Goal: Task Accomplishment & Management: Manage account settings

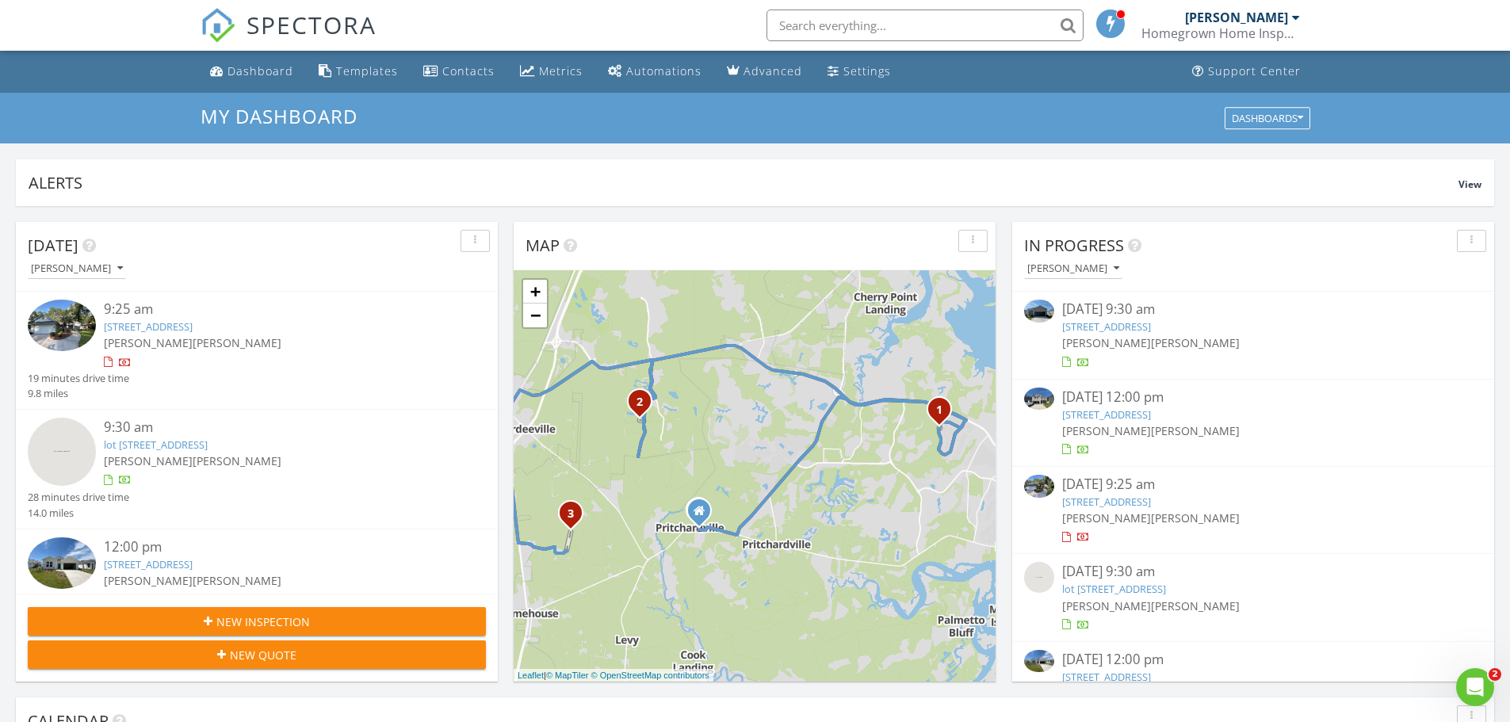
click at [306, 332] on div "197 Whiteoaks Cir, Bluffton, SC 29910" at bounding box center [276, 326] width 344 height 15
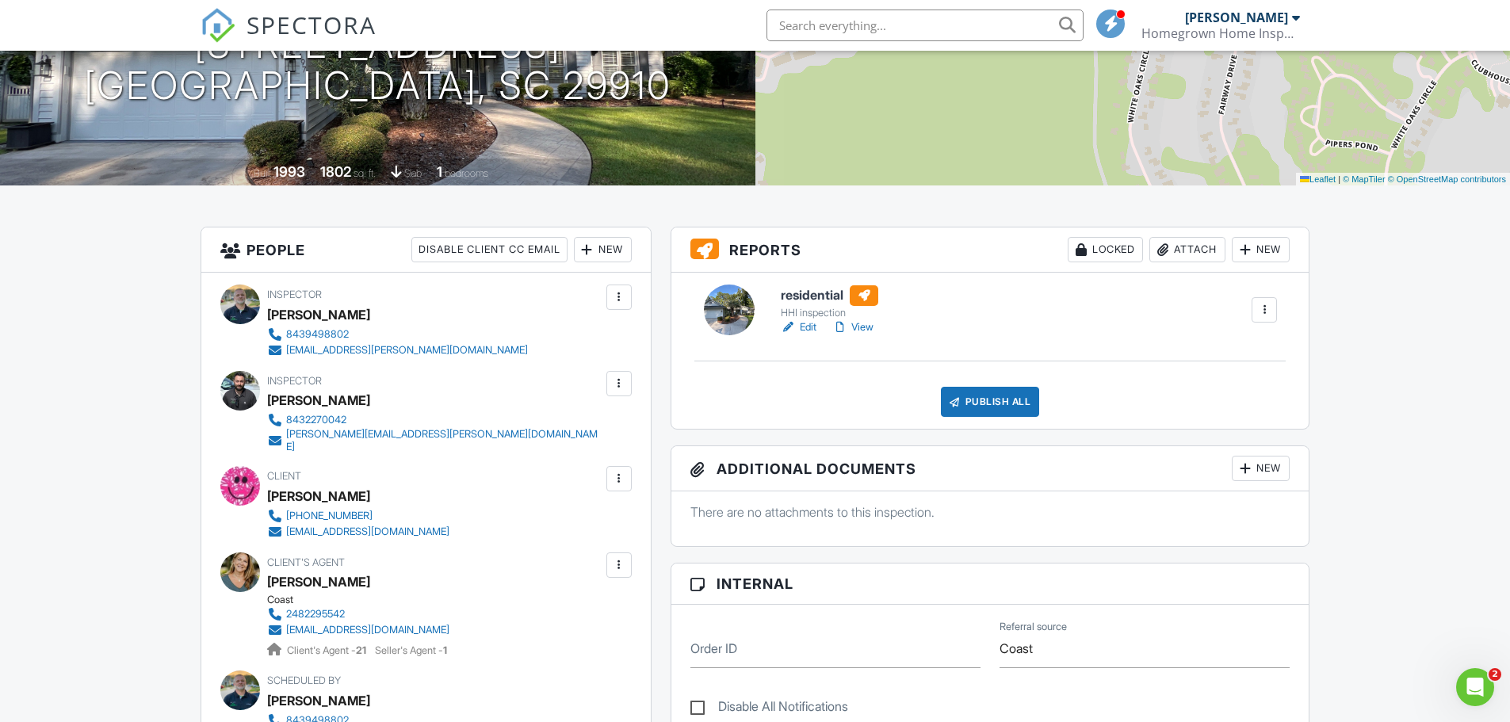
scroll to position [317, 0]
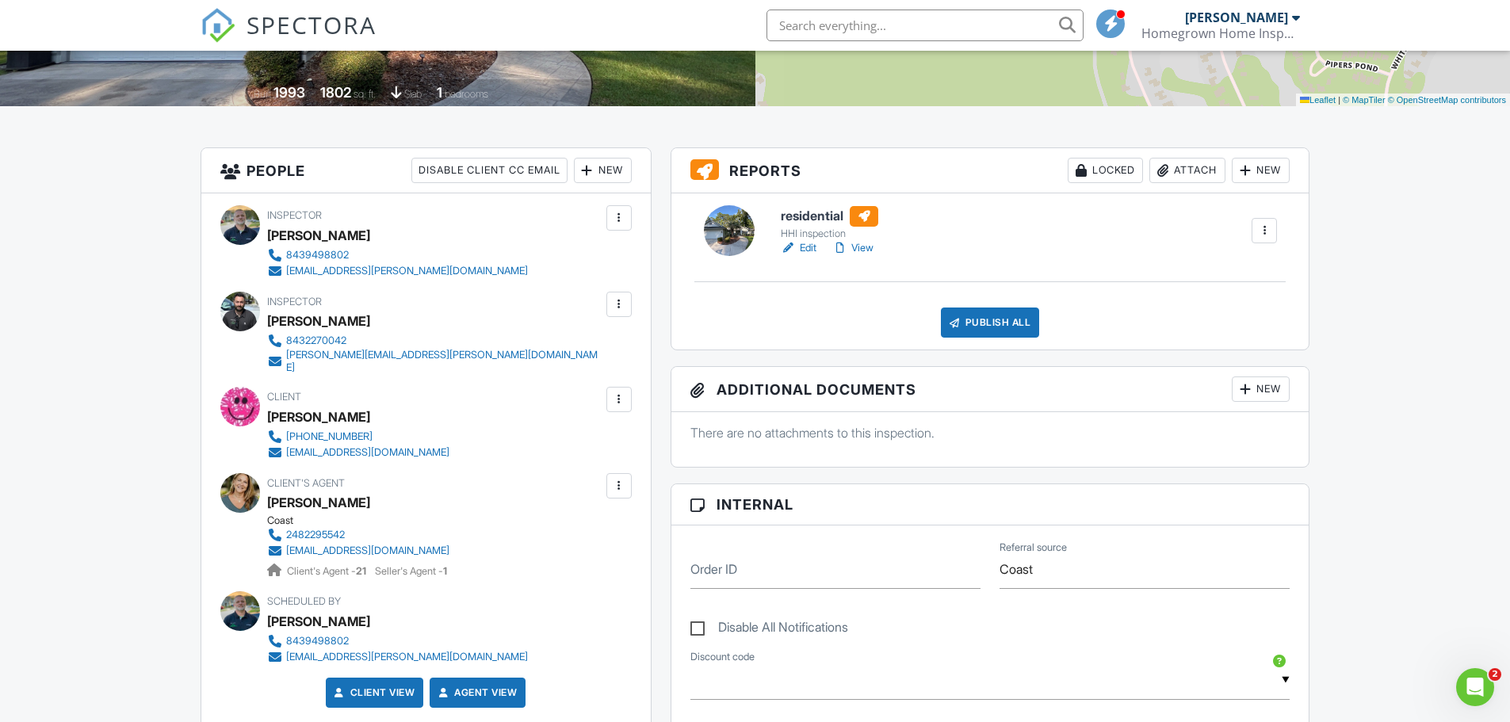
click at [806, 247] on link "Edit" at bounding box center [799, 248] width 36 height 16
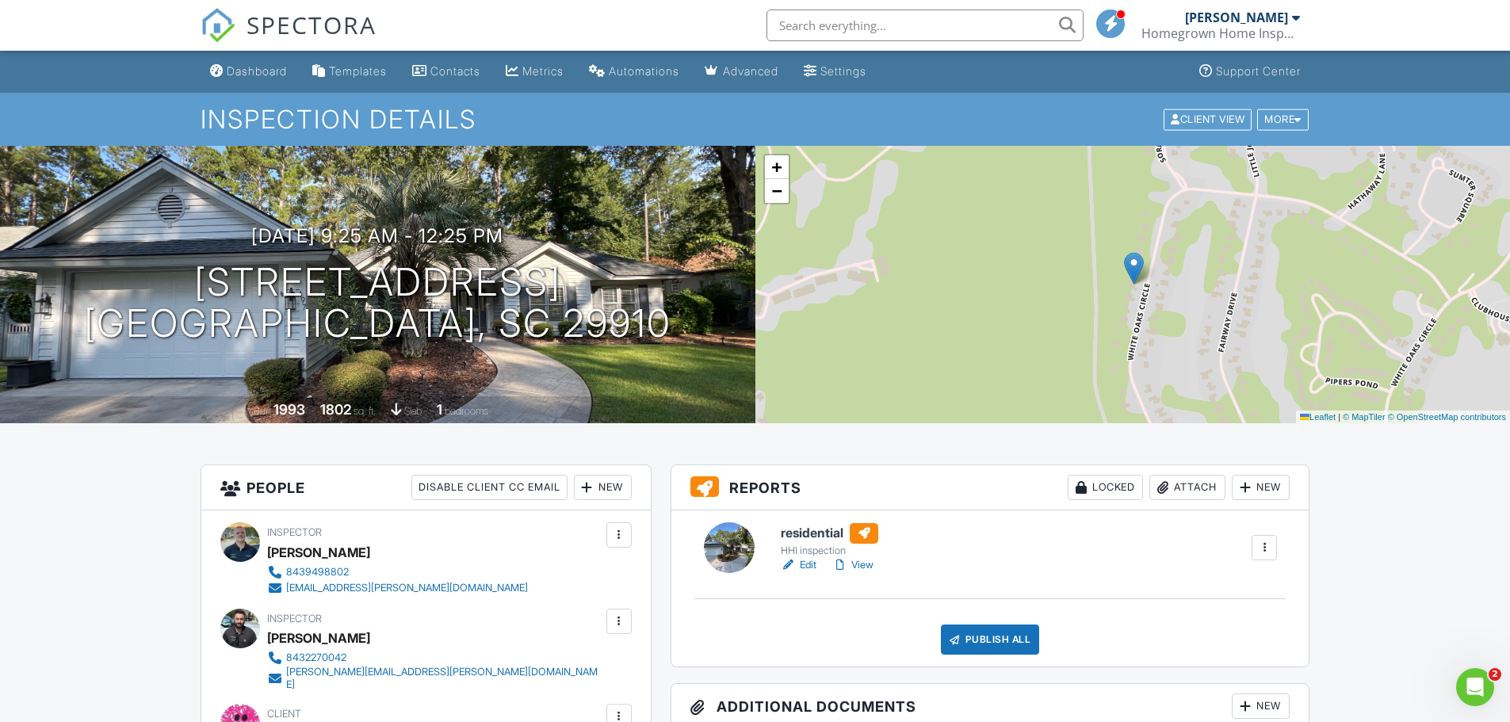
click at [872, 566] on link "View" at bounding box center [852, 565] width 41 height 16
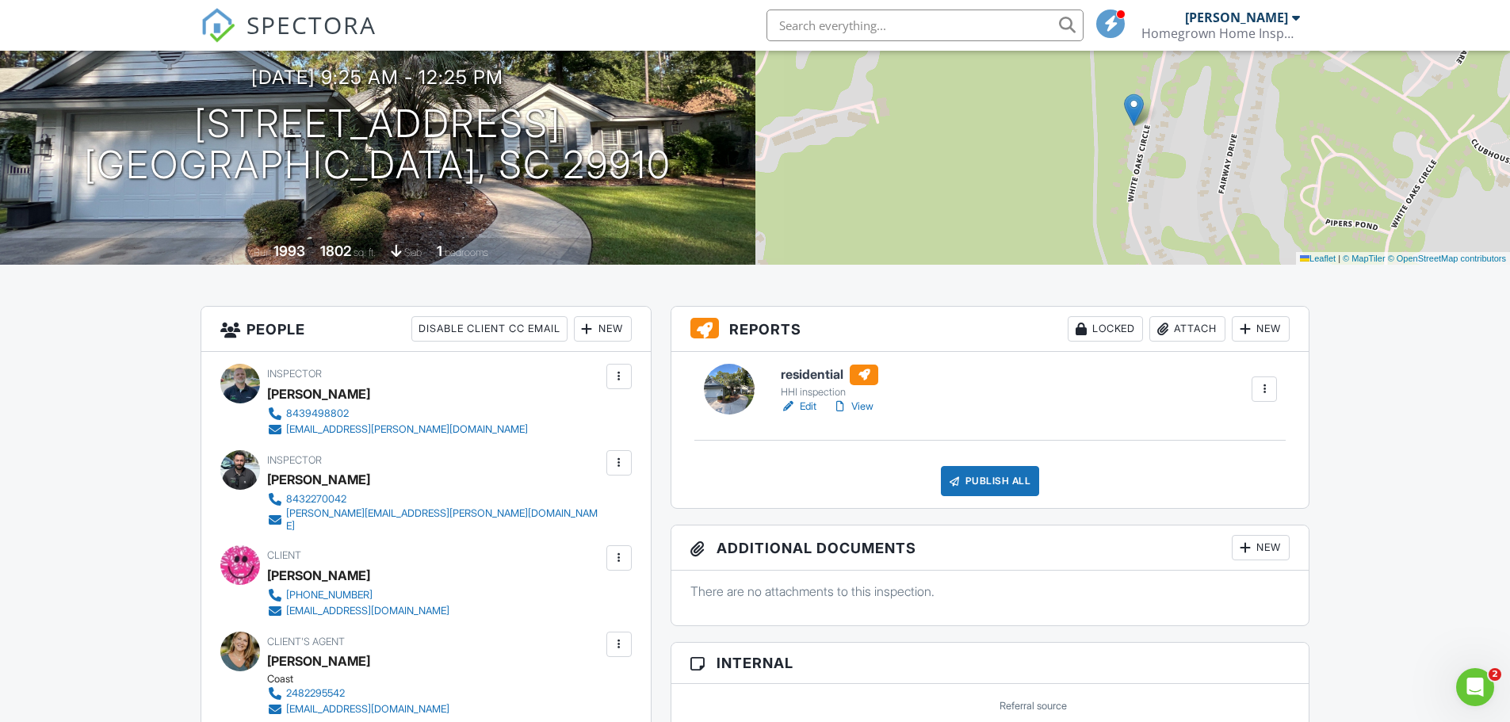
click at [867, 408] on link "View" at bounding box center [852, 407] width 41 height 16
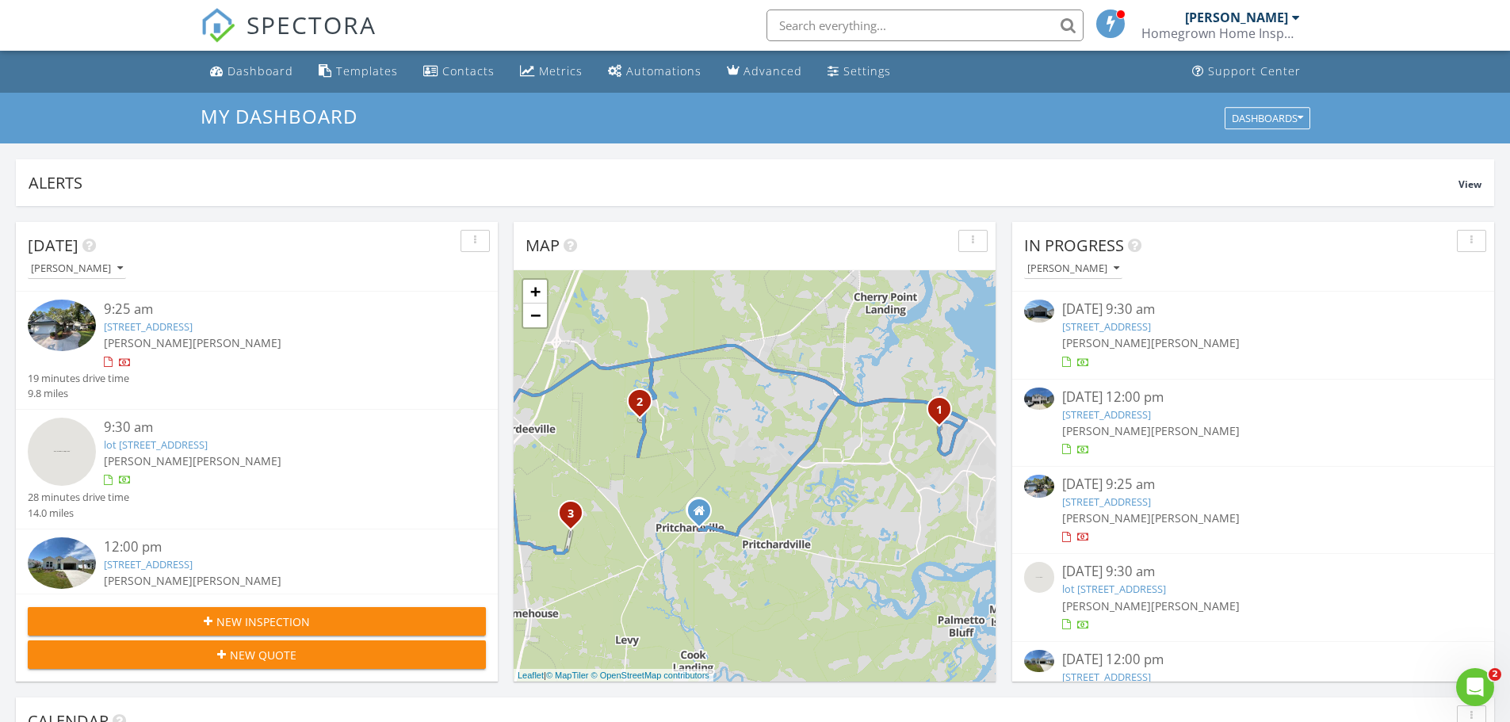
click at [373, 435] on div "9:30 am" at bounding box center [276, 428] width 344 height 20
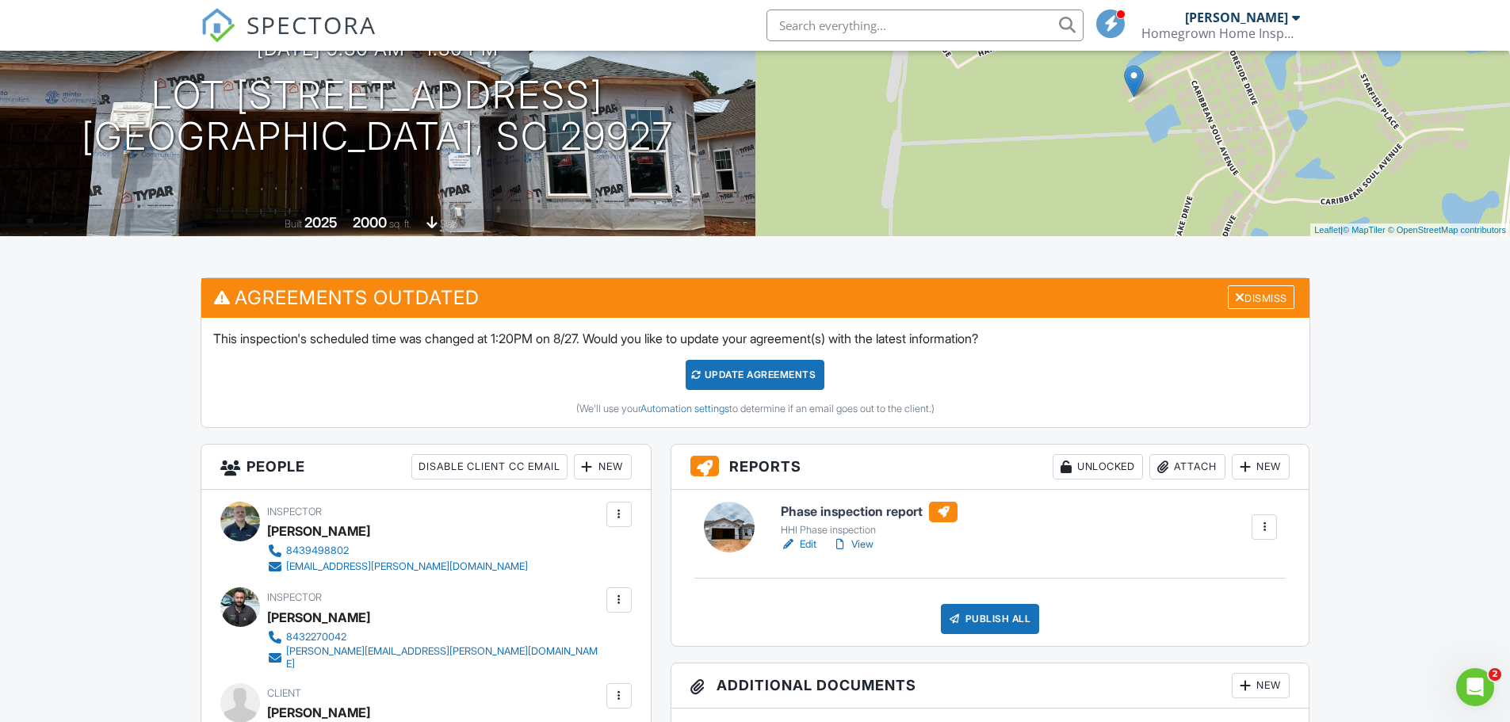
scroll to position [238, 0]
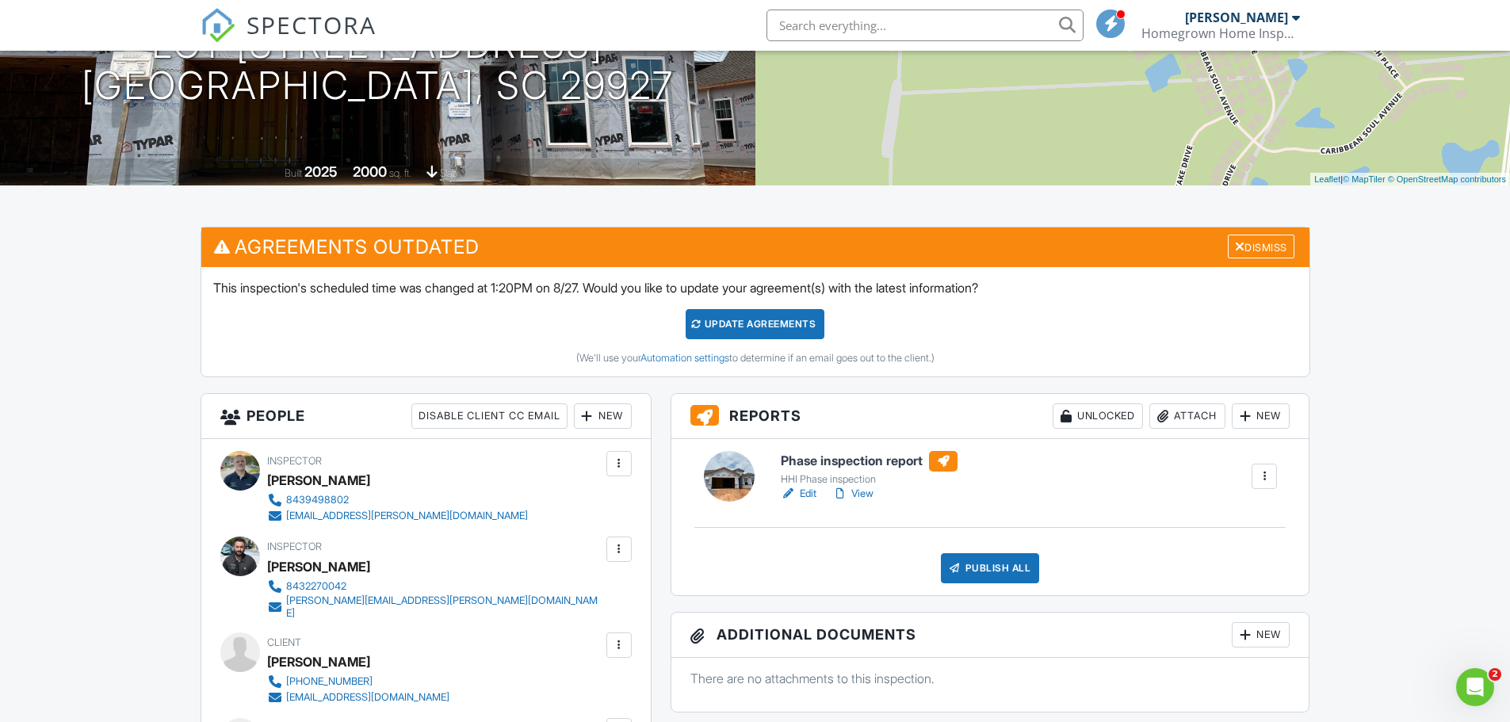
click at [809, 492] on link "Edit" at bounding box center [799, 494] width 36 height 16
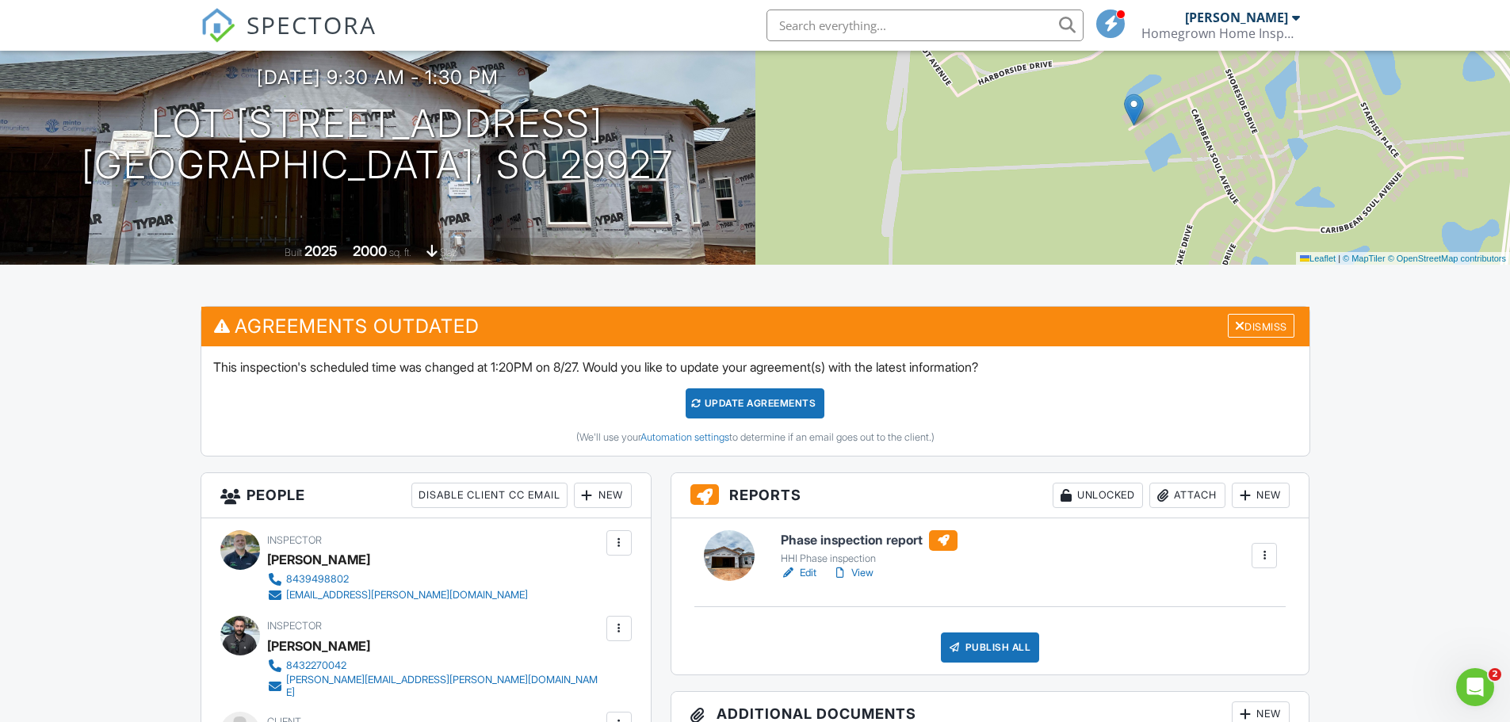
scroll to position [238, 0]
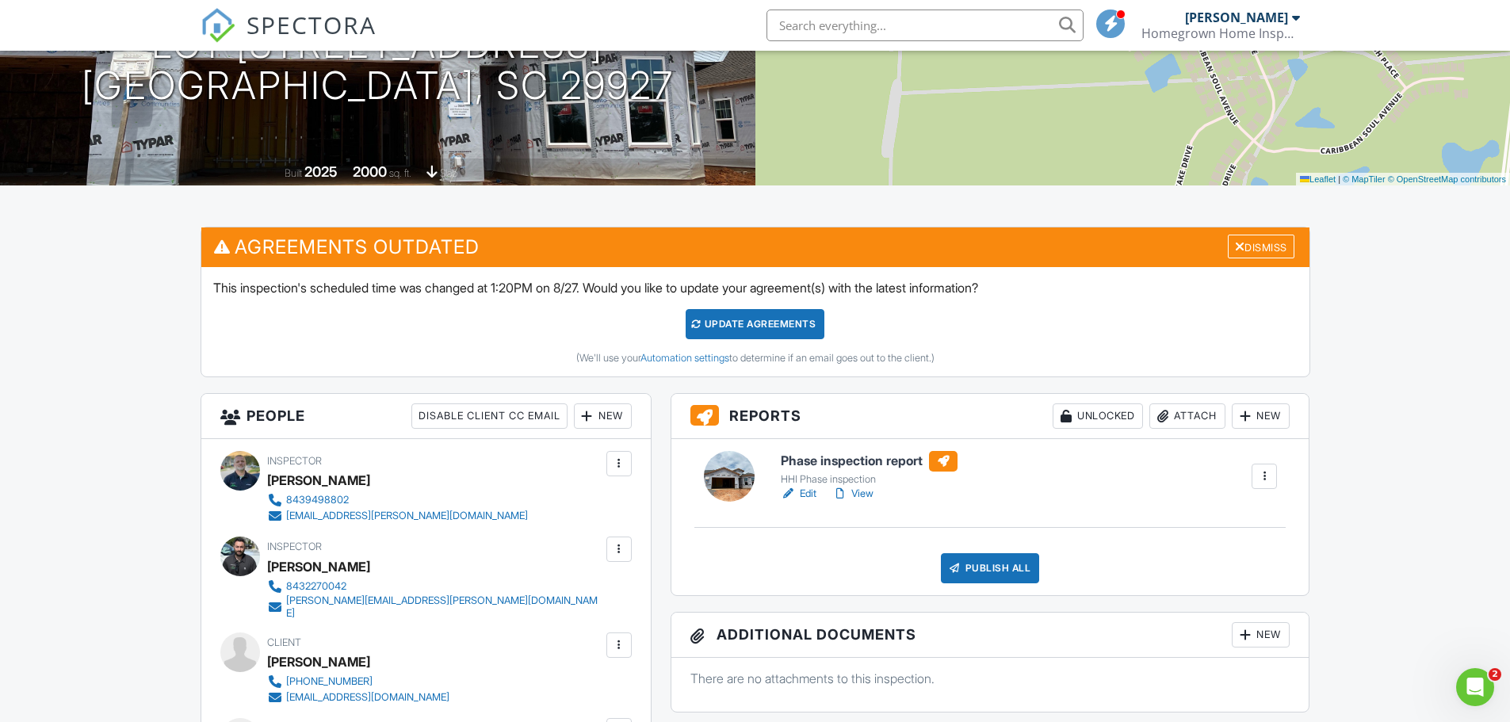
click at [870, 494] on link "View" at bounding box center [852, 494] width 41 height 16
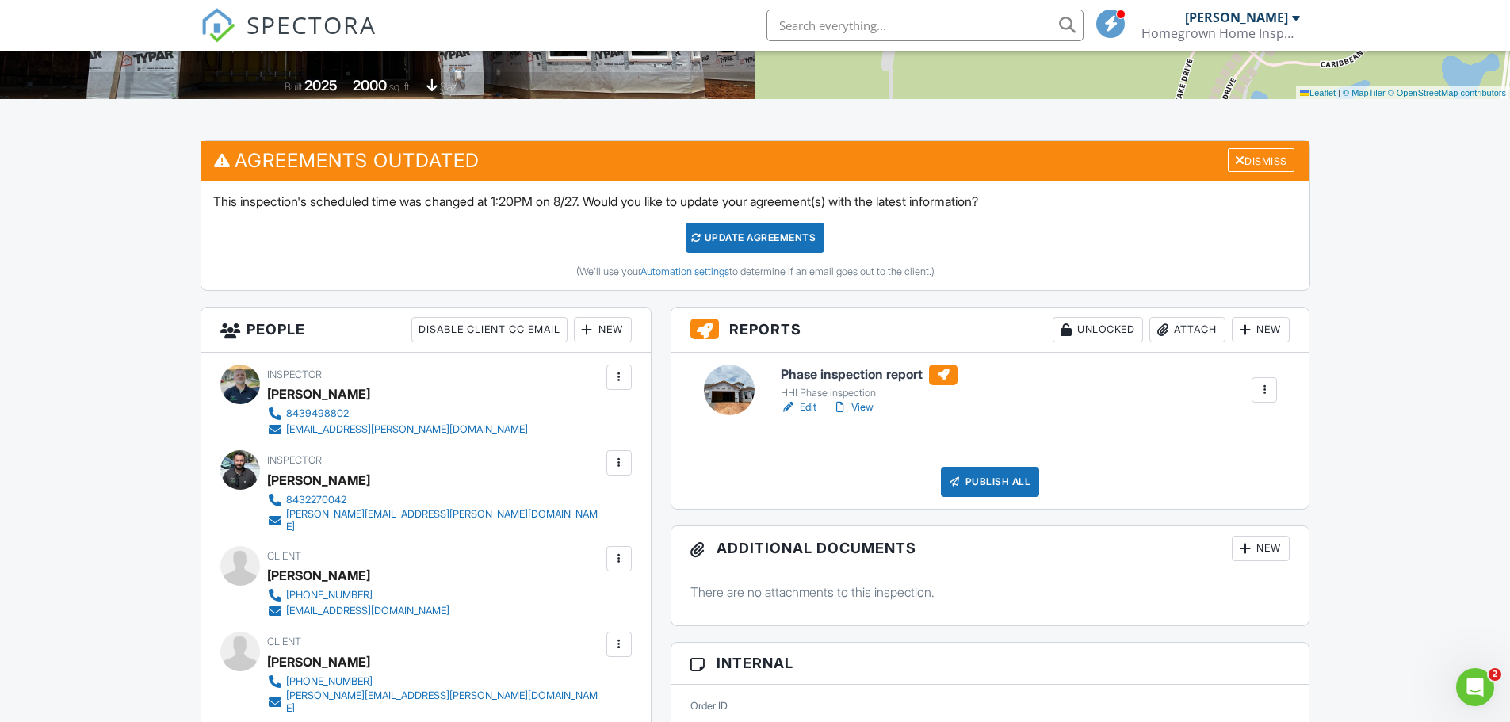
scroll to position [159, 0]
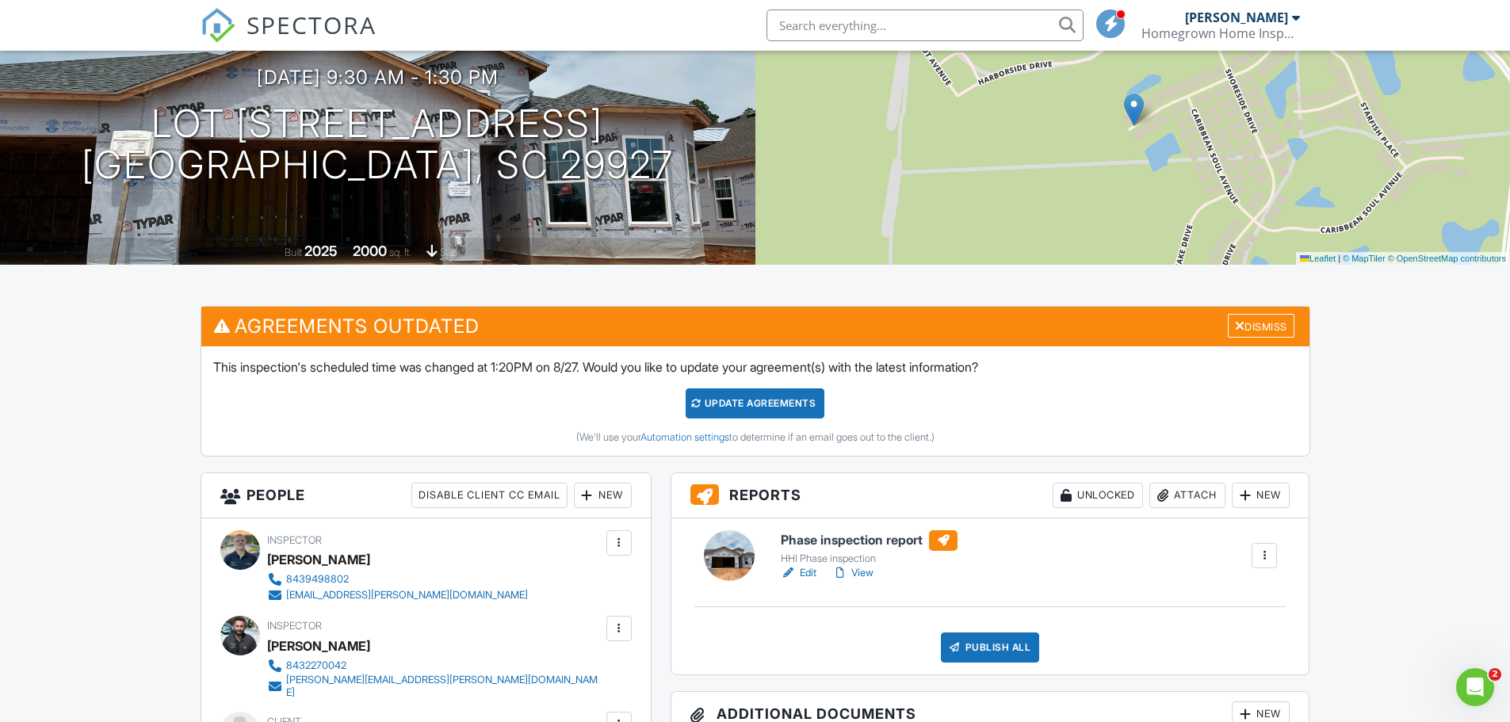
click at [871, 575] on link "View" at bounding box center [852, 573] width 41 height 16
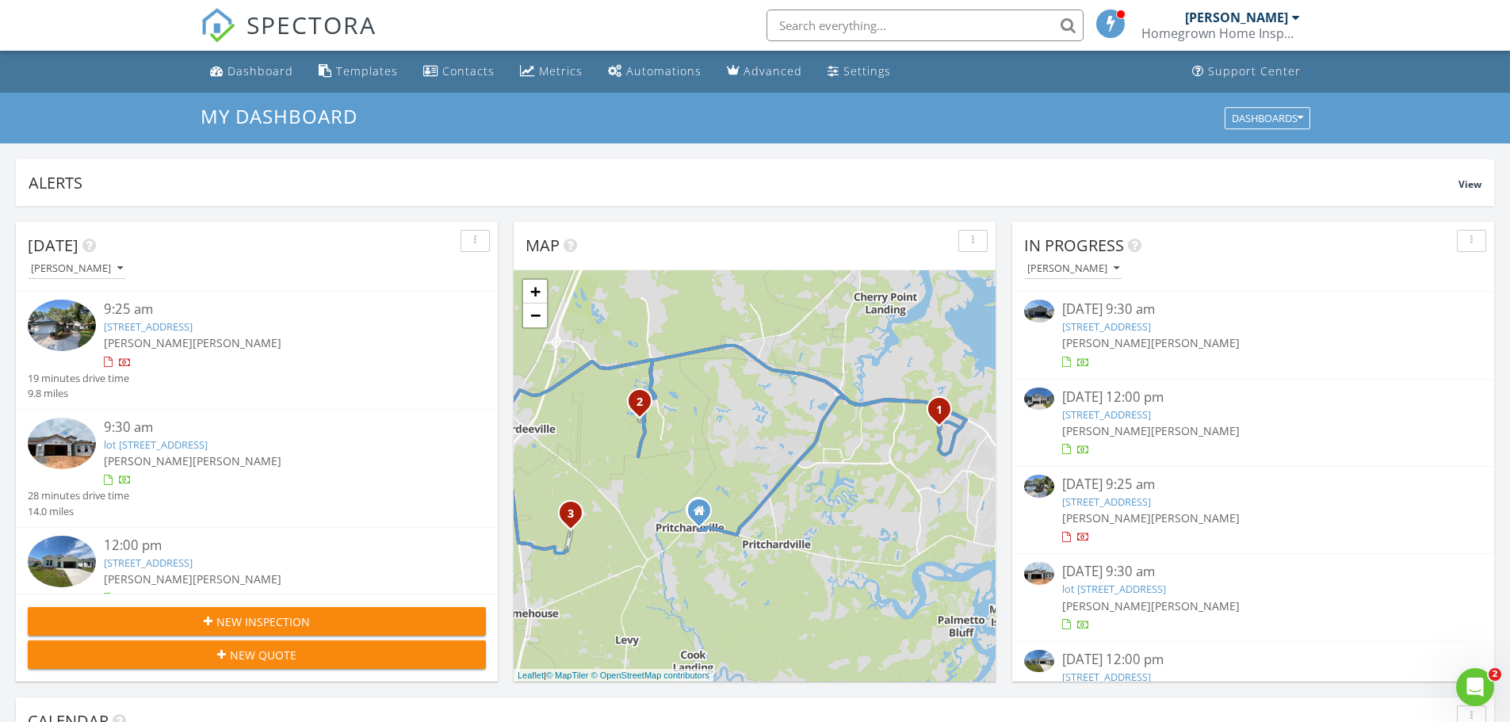
click at [56, 553] on img at bounding box center [62, 562] width 68 height 52
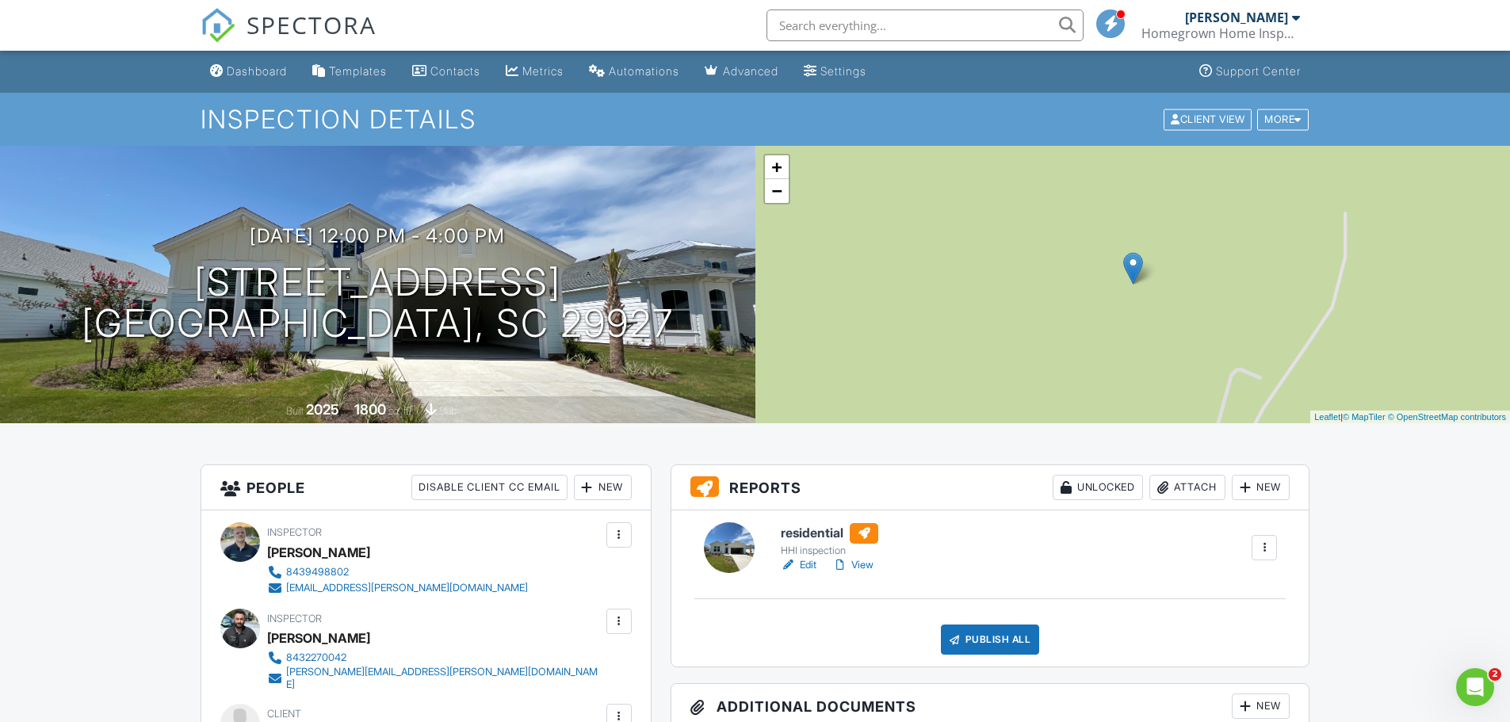
click at [801, 565] on link "Edit" at bounding box center [799, 565] width 36 height 16
click at [862, 567] on link "View" at bounding box center [852, 565] width 41 height 16
